Goal: Task Accomplishment & Management: Complete application form

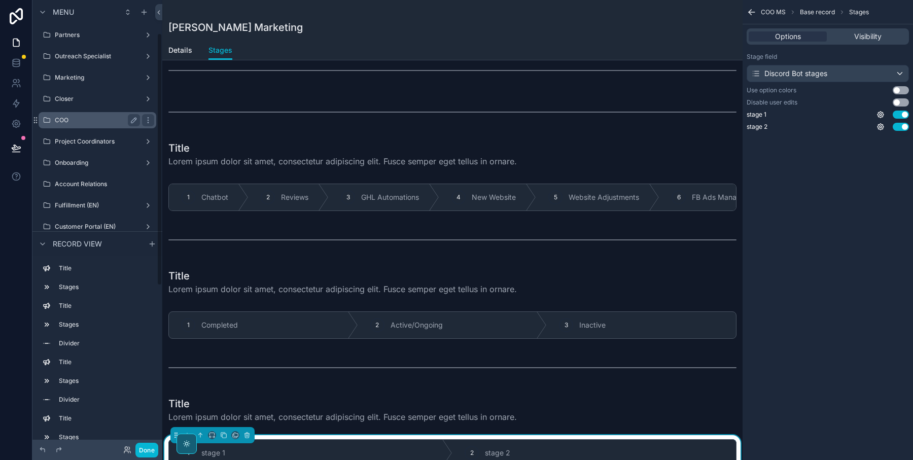
scroll to position [66, 0]
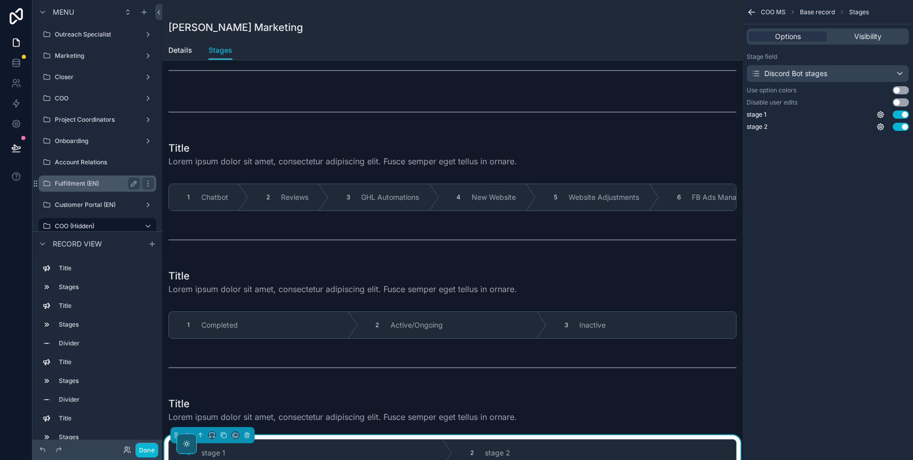
click at [80, 179] on label "Fulfillment (EN)" at bounding box center [95, 183] width 81 height 8
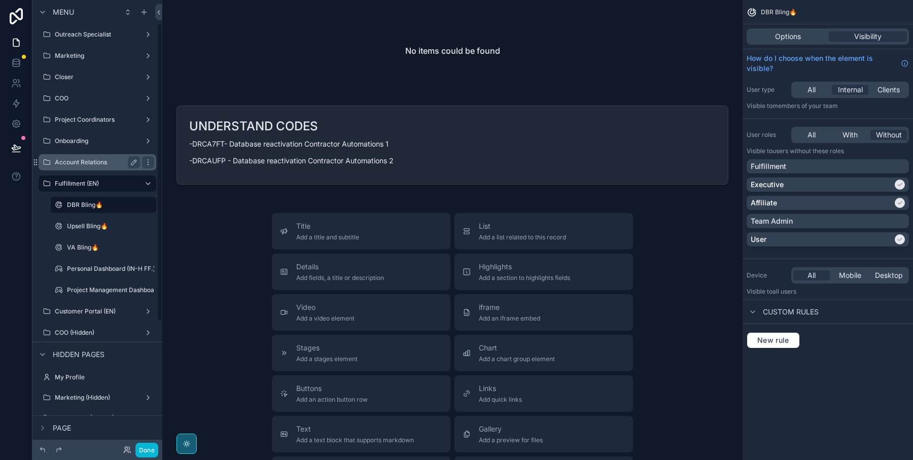
scroll to position [35, 0]
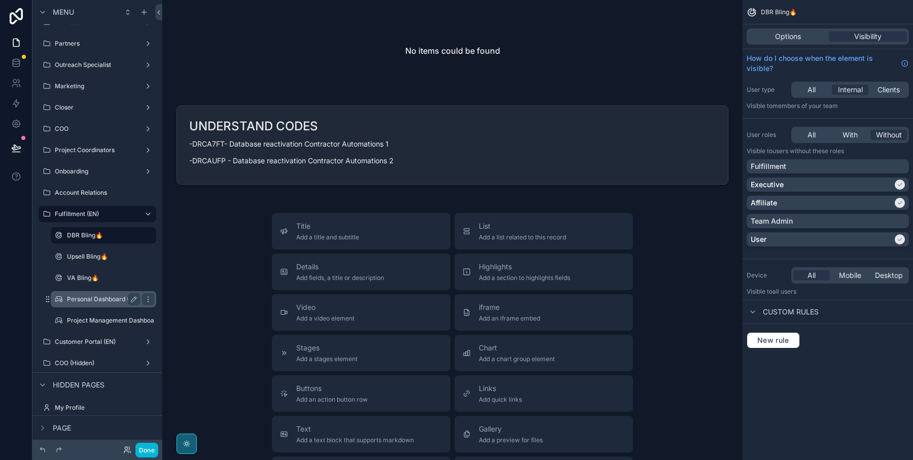
click at [92, 301] on label "Personal Dashboard (IN-H FF.)" at bounding box center [111, 299] width 88 height 8
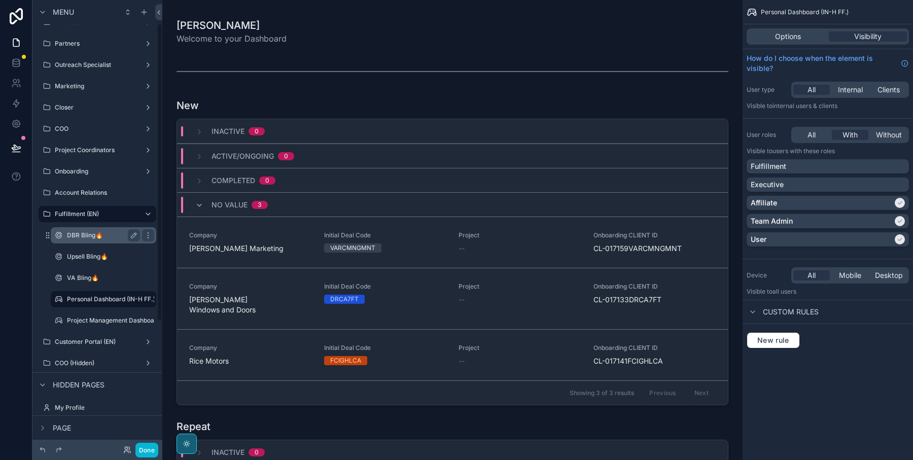
click at [101, 233] on label "DBR Bling🔥" at bounding box center [101, 235] width 69 height 8
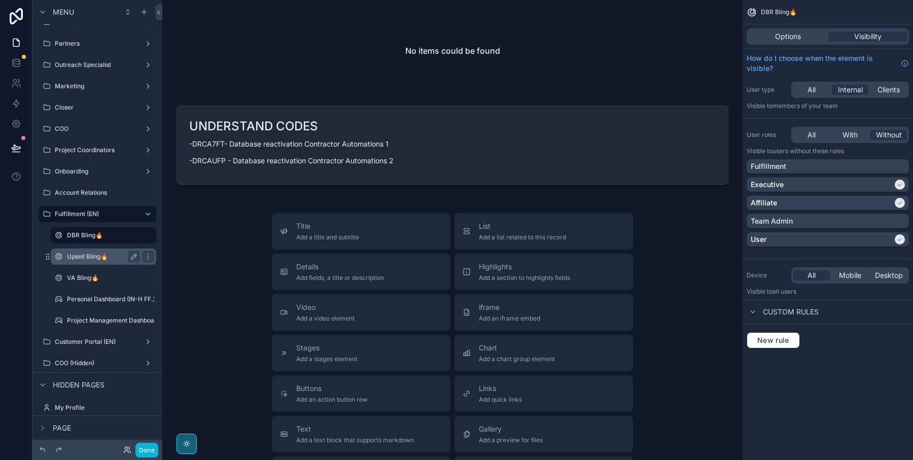
click at [100, 255] on label "Upsell Bling🔥" at bounding box center [101, 257] width 69 height 8
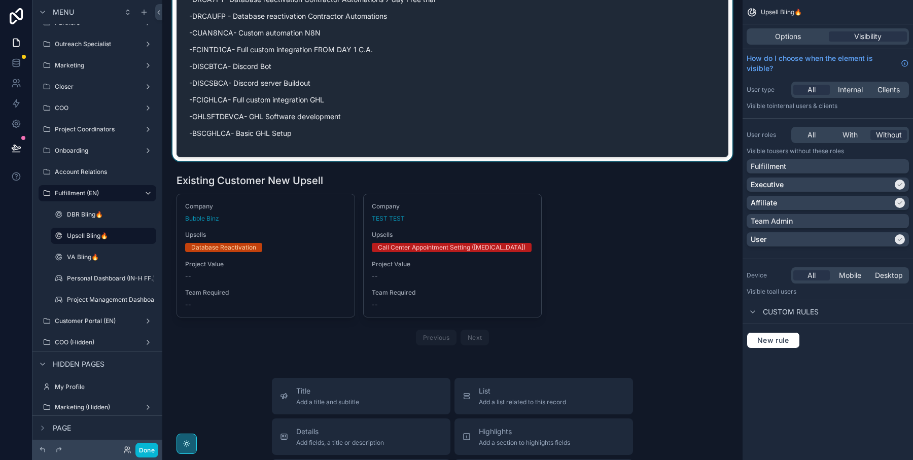
scroll to position [241, 0]
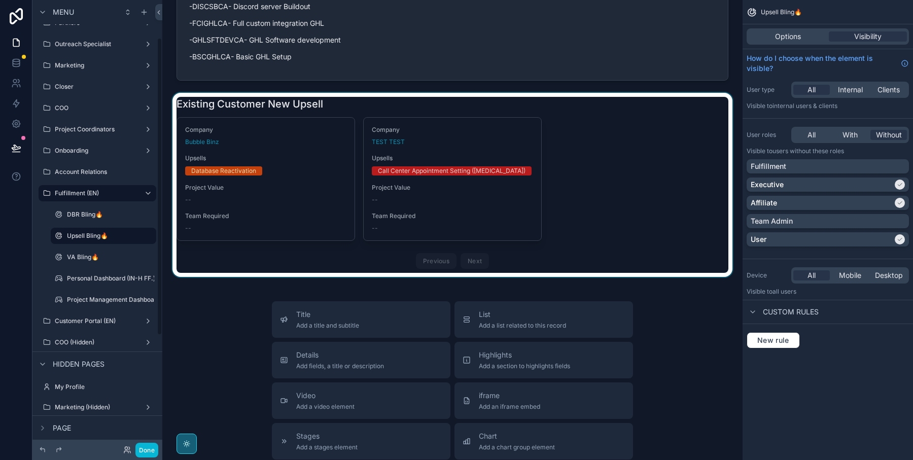
click at [278, 205] on div "scrollable content" at bounding box center [452, 185] width 564 height 184
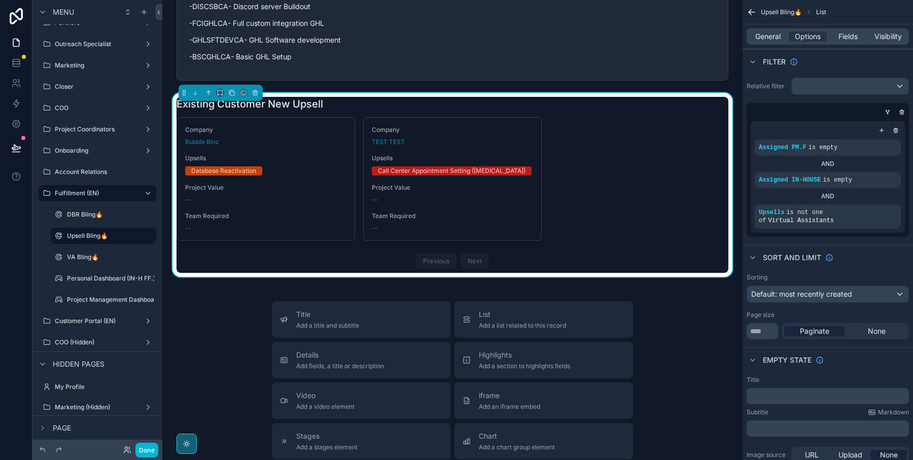
click at [276, 204] on div "Company Bubble Binz Upsells Database Reactivation Project Value -- Team Require…" at bounding box center [265, 179] width 177 height 123
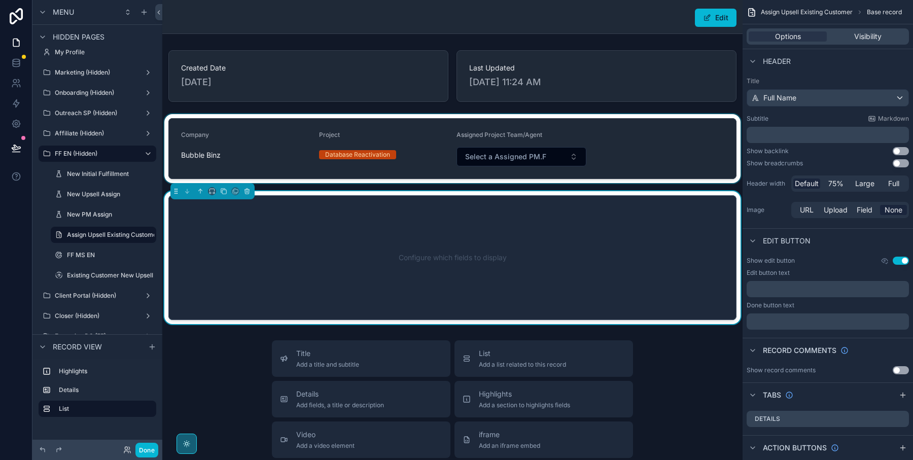
click at [536, 154] on div "scrollable content" at bounding box center [452, 148] width 580 height 69
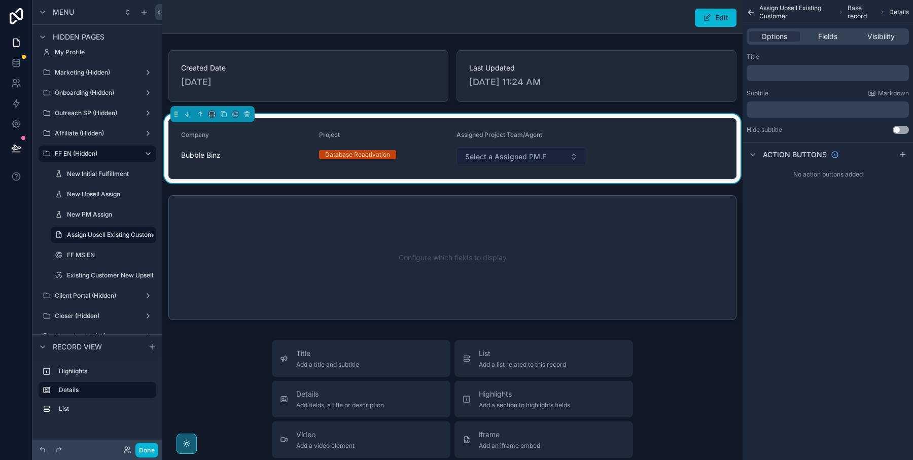
click at [542, 154] on span "Select a Assigned PM.F" at bounding box center [505, 157] width 81 height 10
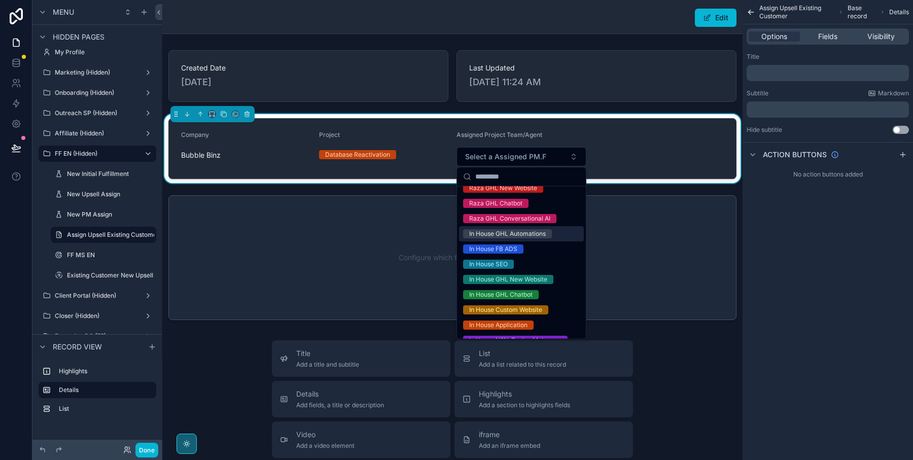
scroll to position [52, 0]
click at [374, 154] on div "Database Reactivation" at bounding box center [357, 154] width 65 height 9
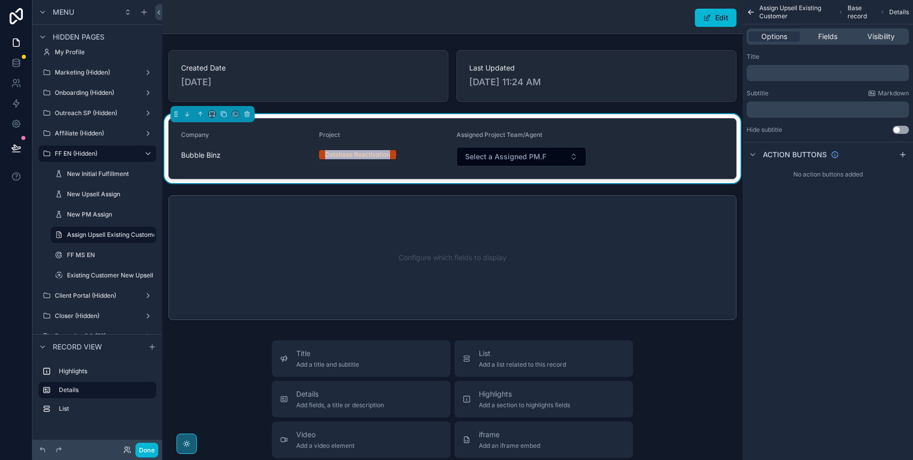
drag, startPoint x: 325, startPoint y: 153, endPoint x: 391, endPoint y: 153, distance: 65.9
click at [391, 153] on span "Database Reactivation" at bounding box center [357, 154] width 77 height 9
click at [513, 158] on span "Select a Assigned PM.F" at bounding box center [505, 157] width 81 height 10
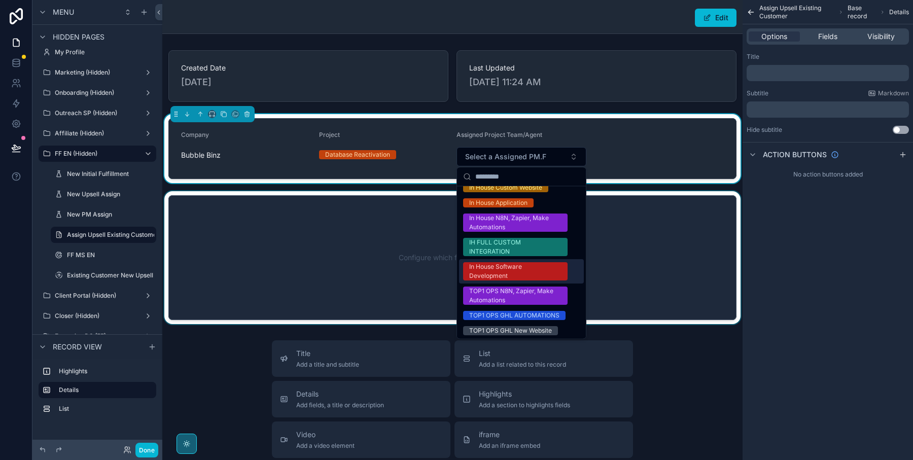
scroll to position [169, 0]
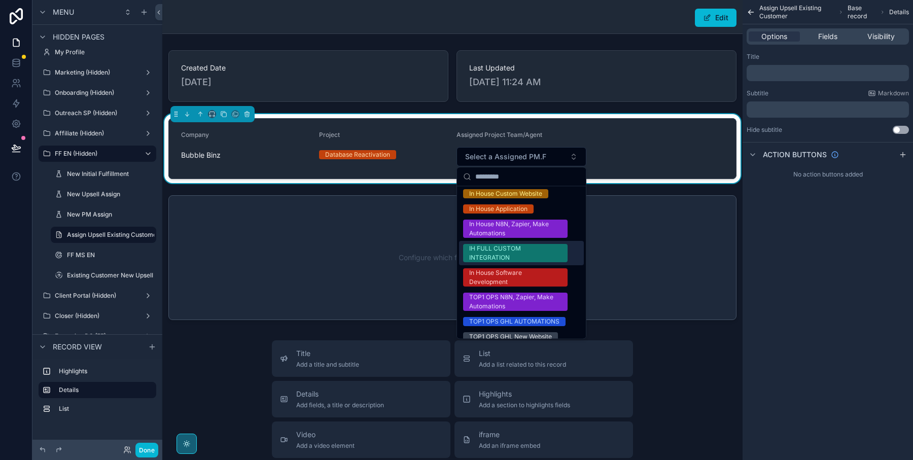
click at [373, 143] on div "Project Database Reactivation" at bounding box center [384, 148] width 130 height 35
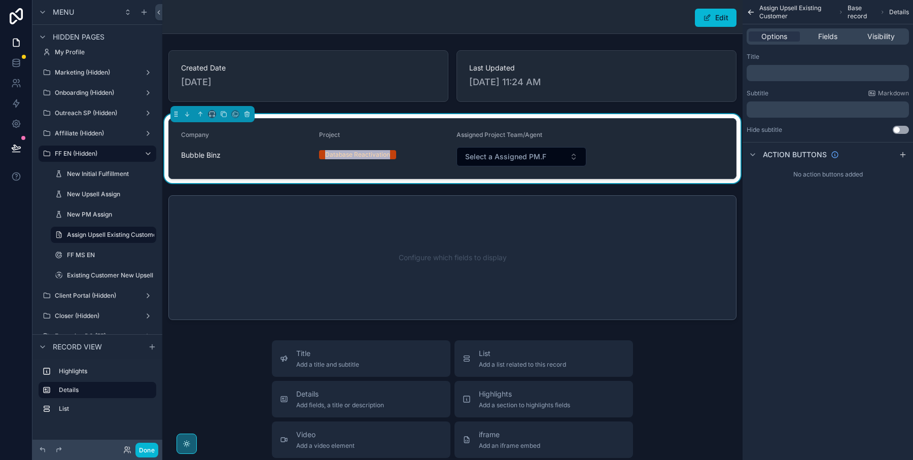
drag, startPoint x: 390, startPoint y: 155, endPoint x: 321, endPoint y: 155, distance: 69.5
click at [321, 155] on span "Database Reactivation" at bounding box center [357, 154] width 77 height 9
click at [317, 155] on form "Company Bubble Binz Project Database Reactivation Assigned Project Team/Agent S…" at bounding box center [452, 149] width 567 height 60
drag, startPoint x: 317, startPoint y: 155, endPoint x: 392, endPoint y: 155, distance: 75.0
click at [392, 155] on form "Company Bubble Binz Project Database Reactivation Assigned Project Team/Agent S…" at bounding box center [452, 149] width 567 height 60
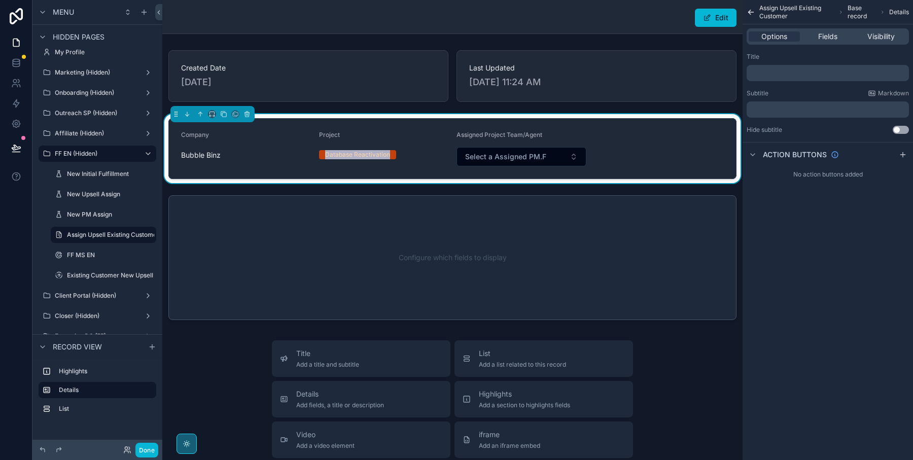
click at [392, 155] on span "Database Reactivation" at bounding box center [357, 154] width 77 height 9
drag, startPoint x: 392, startPoint y: 155, endPoint x: 323, endPoint y: 155, distance: 69.5
click at [323, 155] on span "Database Reactivation" at bounding box center [357, 154] width 77 height 9
click at [300, 159] on div "Bubble Binz" at bounding box center [246, 155] width 130 height 10
click at [520, 158] on span "Select a Assigned PM.F" at bounding box center [505, 157] width 81 height 10
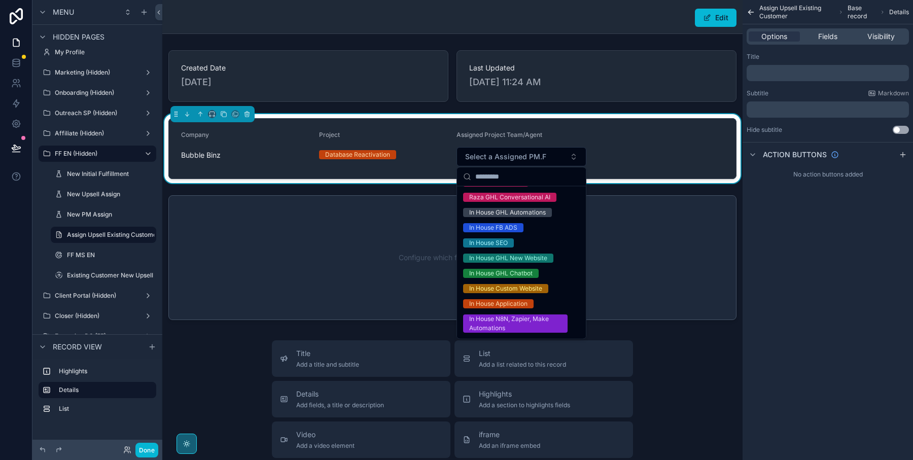
scroll to position [81, 0]
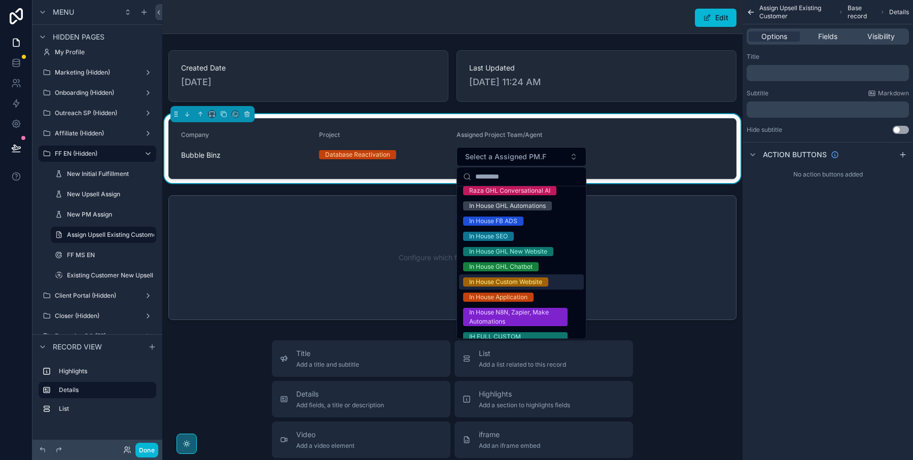
click at [497, 282] on div "In House Custom Website" at bounding box center [505, 281] width 73 height 9
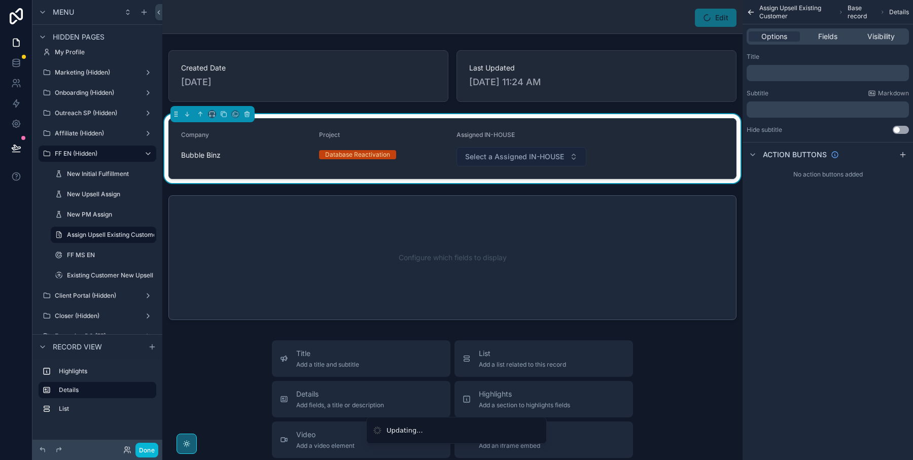
click at [531, 158] on span "Select a Assigned IN-HOUSE" at bounding box center [514, 157] width 99 height 10
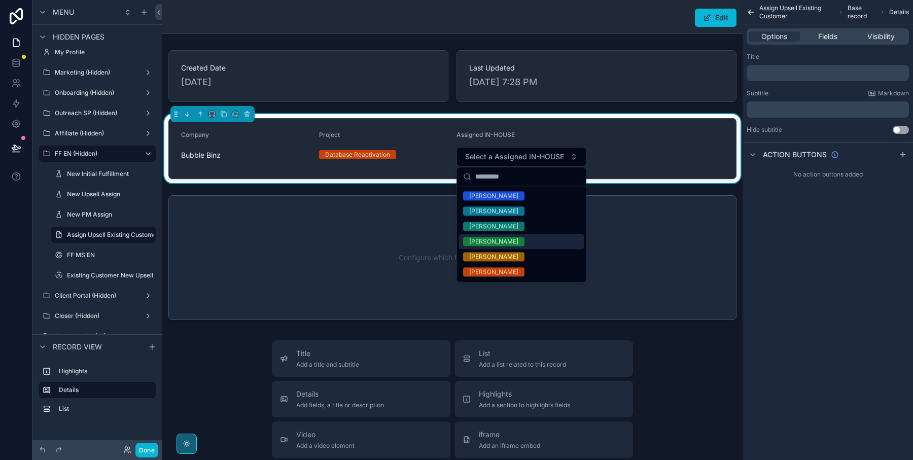
click at [488, 240] on div "[PERSON_NAME]" at bounding box center [493, 241] width 49 height 9
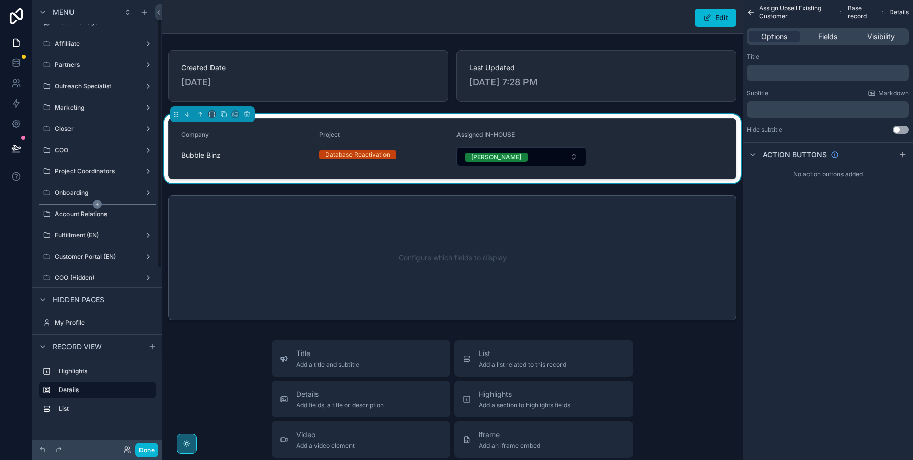
scroll to position [0, 0]
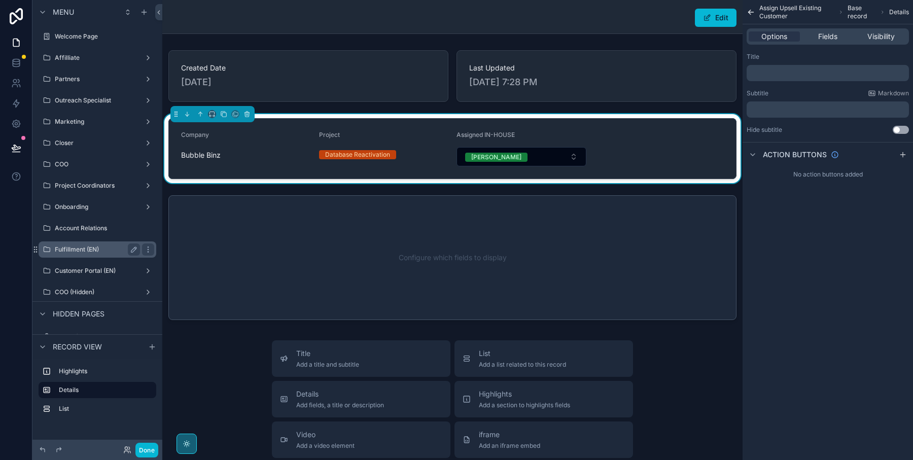
click at [89, 251] on label "Fulfillment (EN)" at bounding box center [95, 249] width 81 height 8
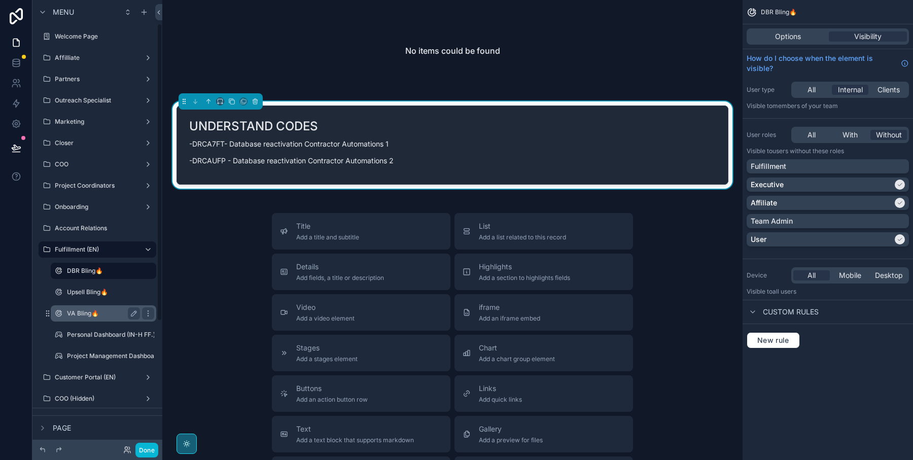
scroll to position [35, 0]
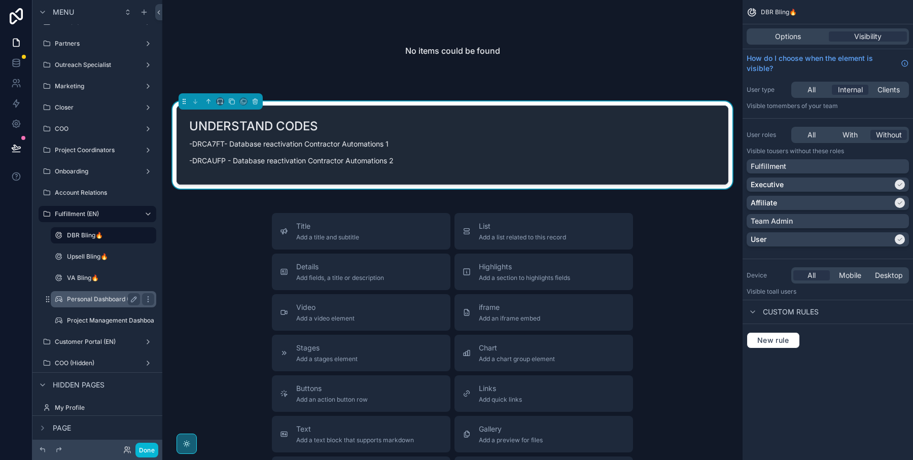
click at [102, 301] on label "Personal Dashboard (IN-H FF.)" at bounding box center [111, 299] width 88 height 8
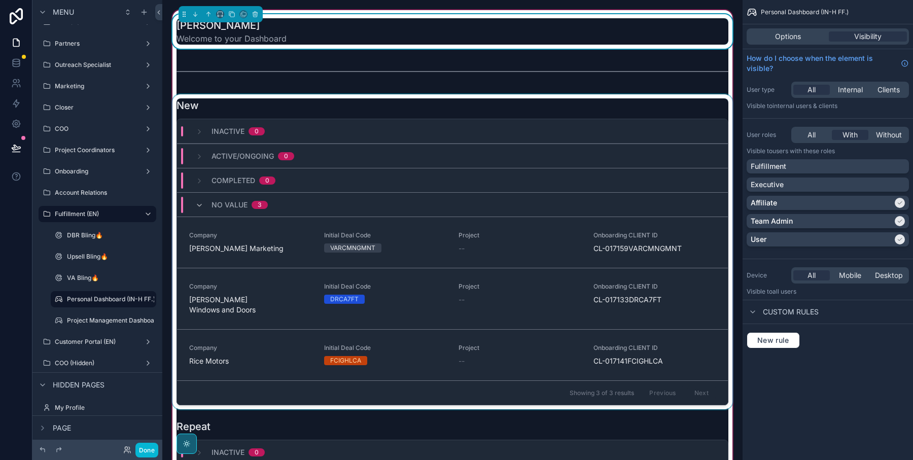
scroll to position [33, 0]
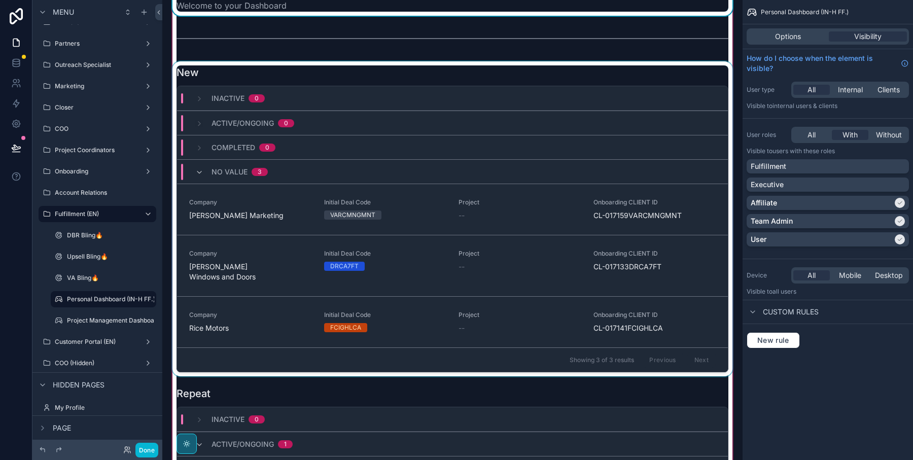
click at [283, 260] on div "scrollable content" at bounding box center [452, 218] width 564 height 315
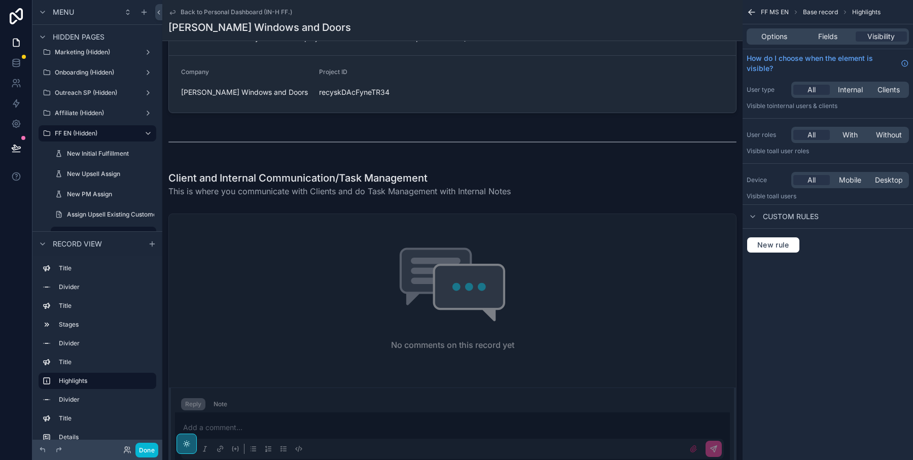
scroll to position [605, 0]
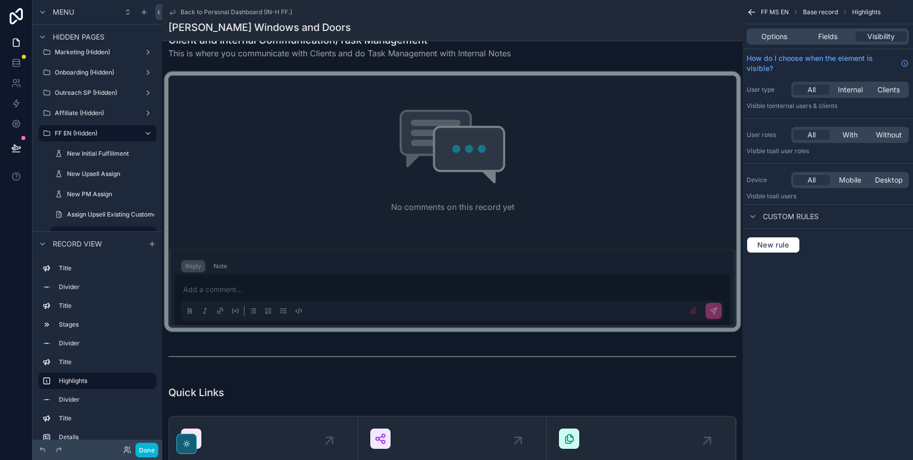
click at [264, 284] on div "scrollable content" at bounding box center [452, 201] width 580 height 260
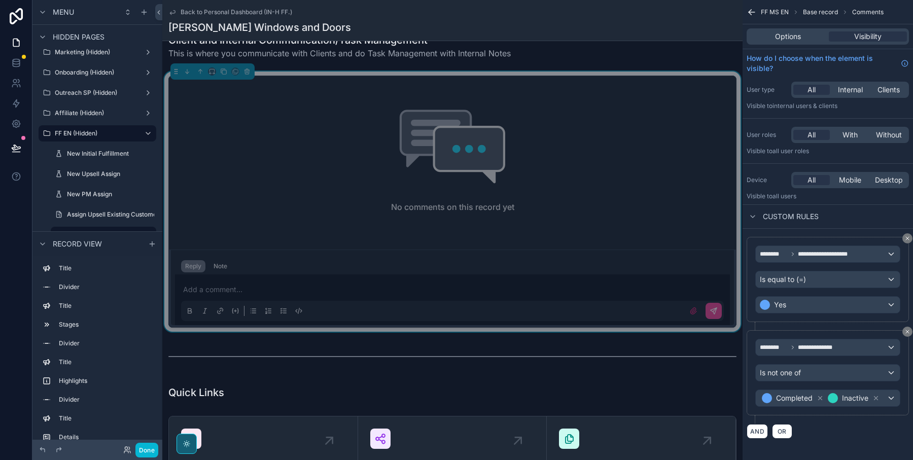
click at [262, 286] on p "scrollable content" at bounding box center [454, 289] width 543 height 10
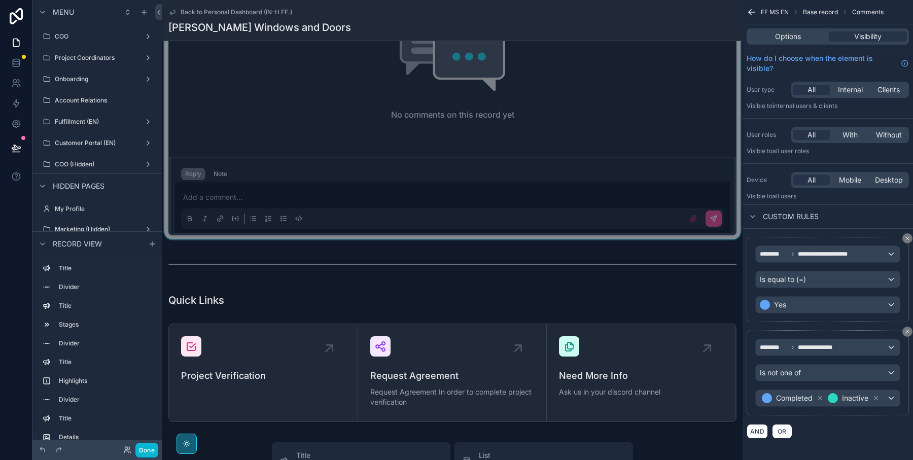
scroll to position [709, 0]
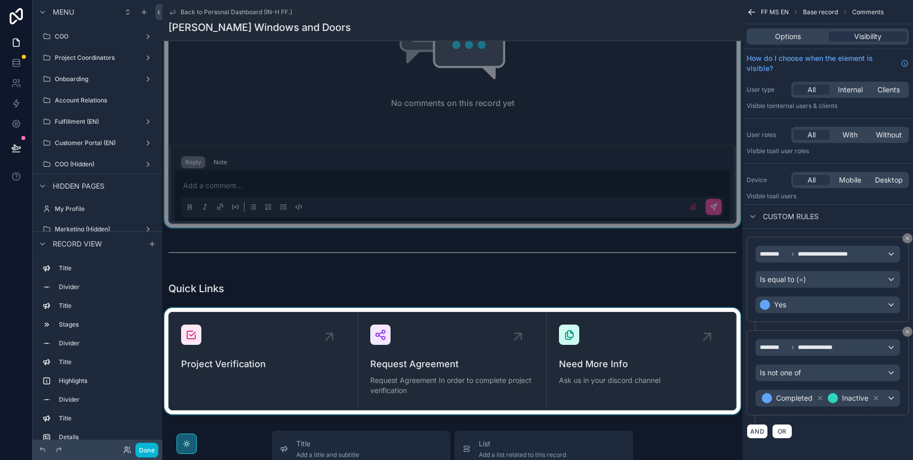
click at [406, 308] on div "scrollable content" at bounding box center [452, 361] width 580 height 106
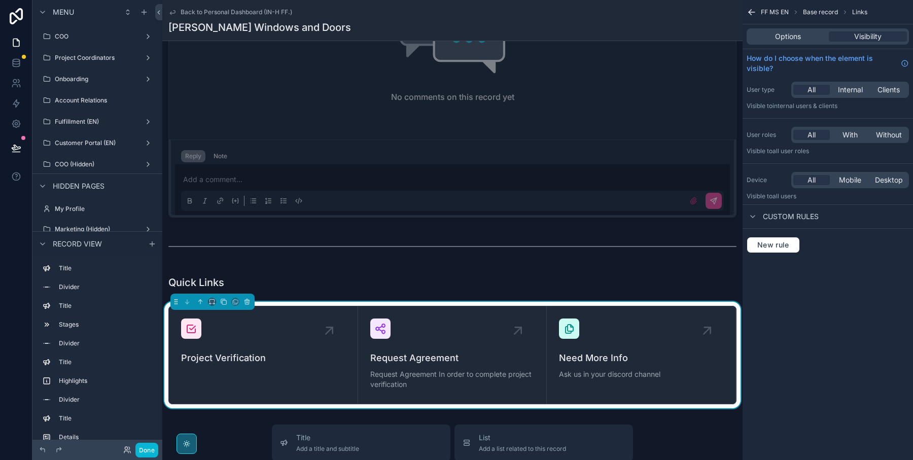
scroll to position [710, 0]
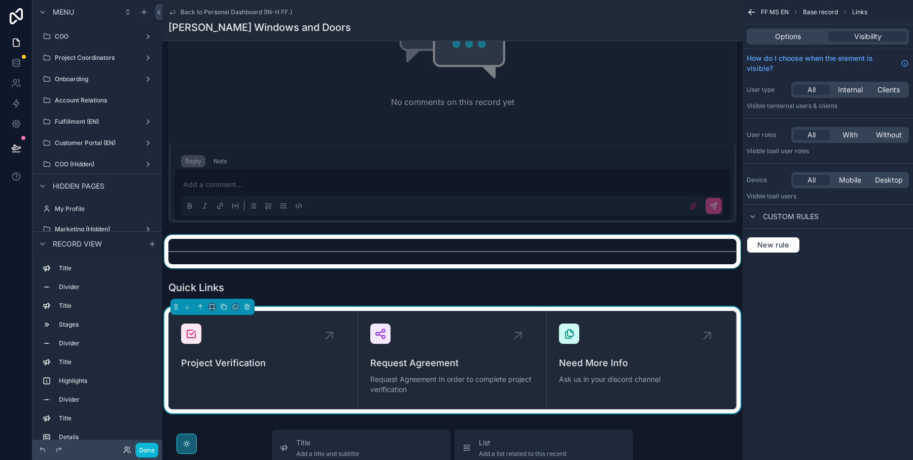
click at [351, 247] on div "scrollable content" at bounding box center [452, 251] width 580 height 33
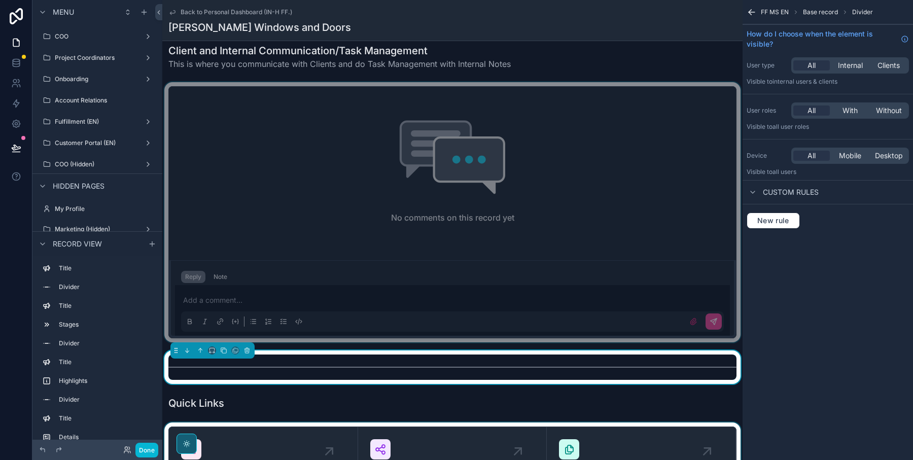
click at [356, 154] on div "scrollable content" at bounding box center [452, 212] width 580 height 260
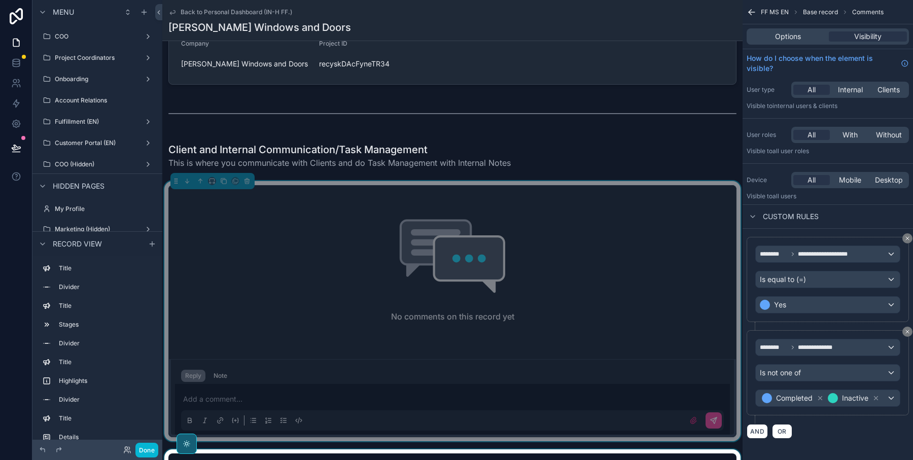
scroll to position [492, 0]
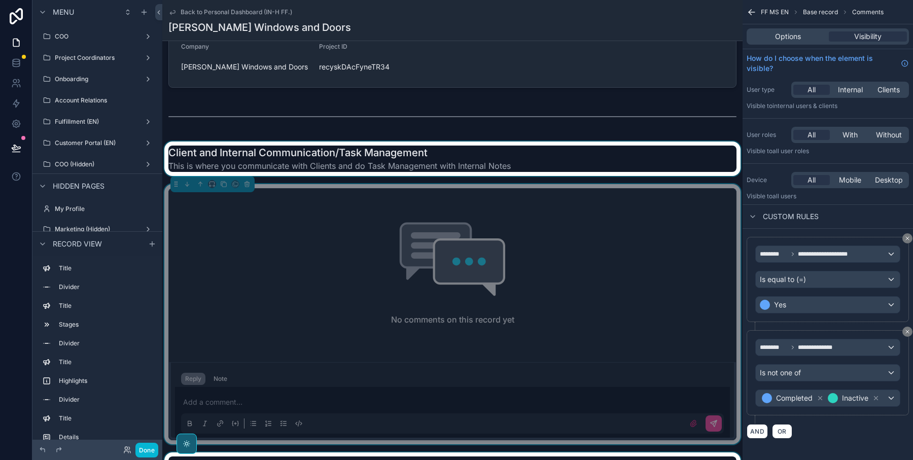
click at [356, 153] on div "scrollable content" at bounding box center [452, 158] width 580 height 34
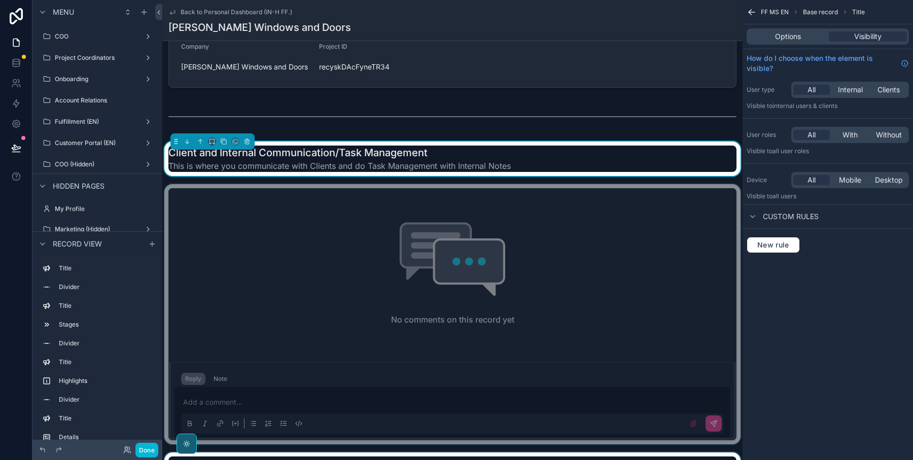
click at [367, 260] on div "scrollable content" at bounding box center [452, 314] width 580 height 260
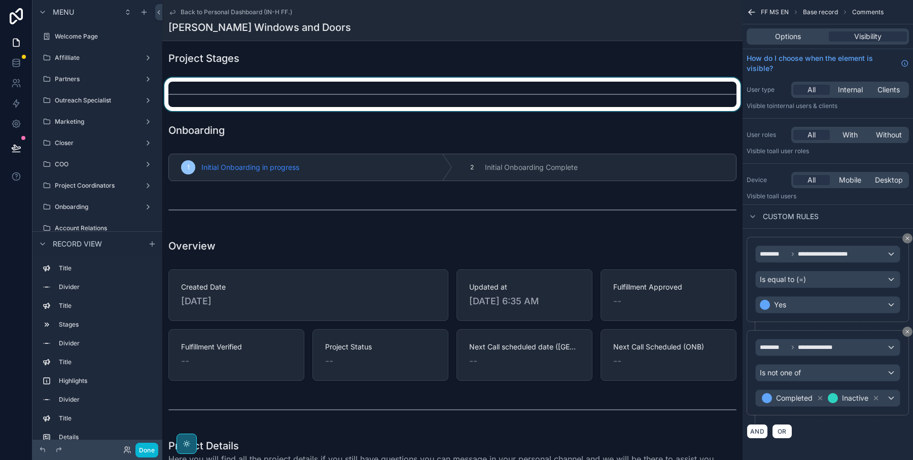
scroll to position [0, 0]
